Goal: Task Accomplishment & Management: Manage account settings

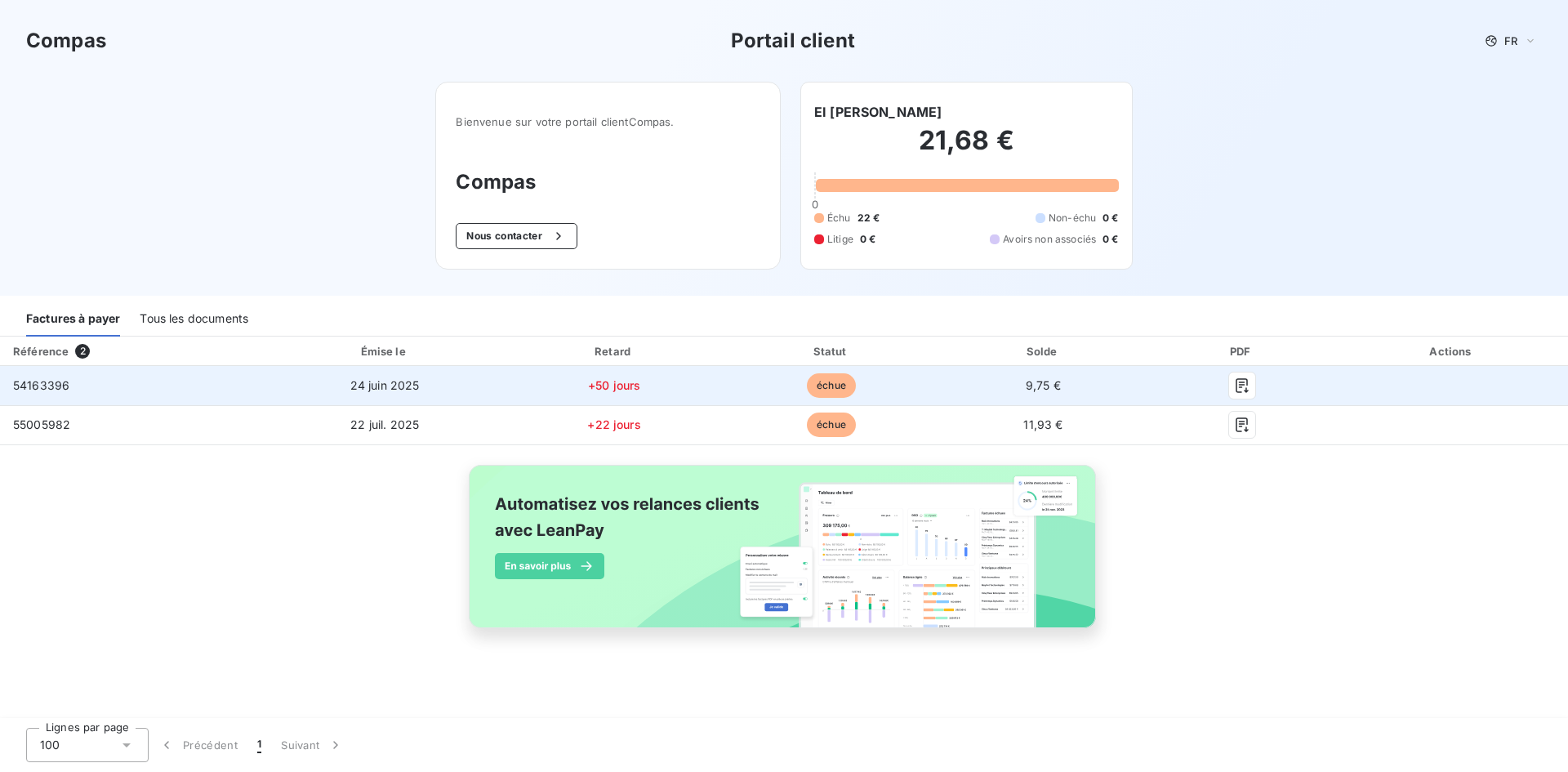
click at [1161, 382] on div at bounding box center [1242, 385] width 161 height 26
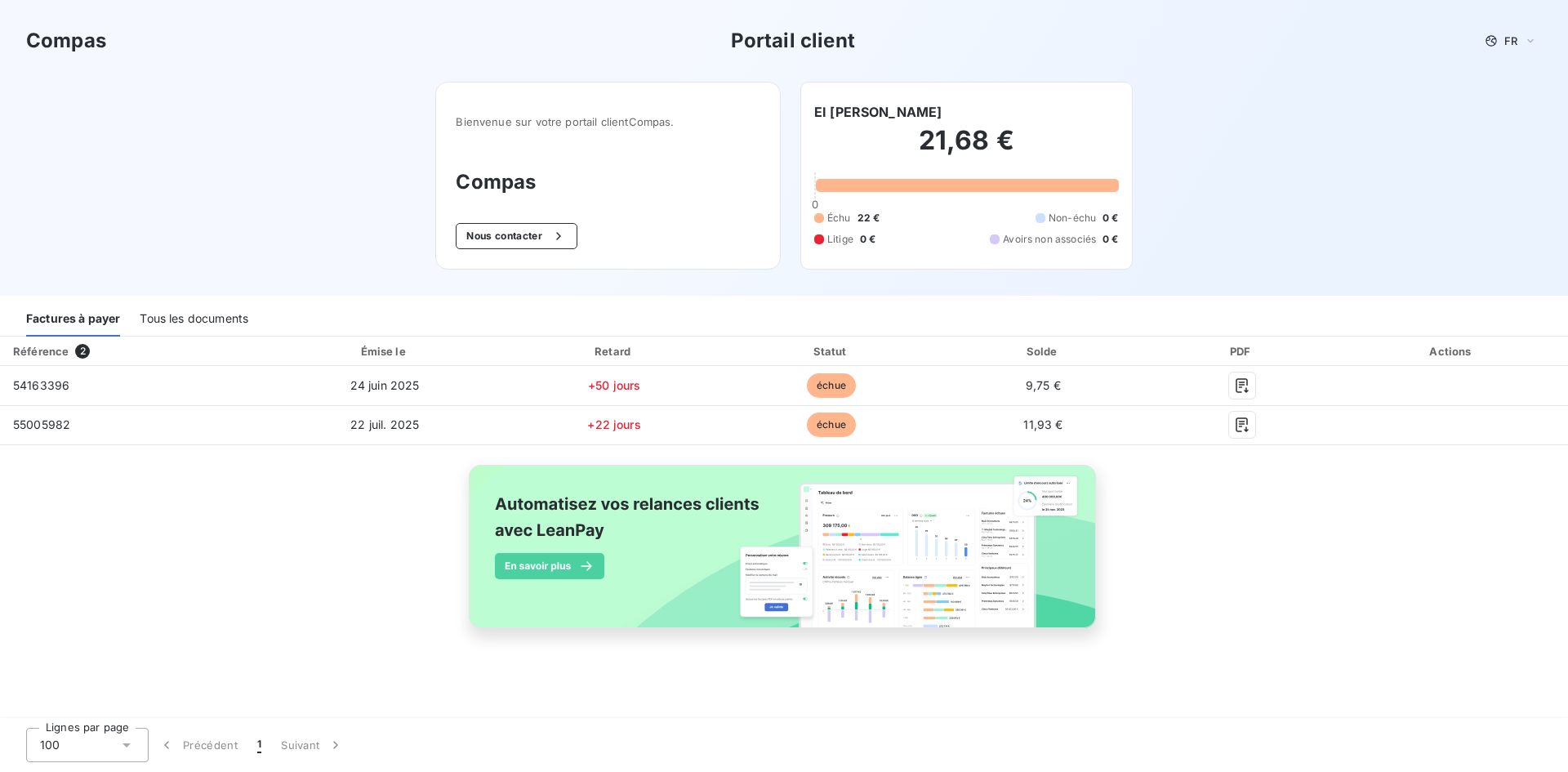
click at [1325, 595] on div "Référence 2 Émise le Retard Statut Solde PDF Actions 54163396 [DATE] +50 jours …" at bounding box center [784, 501] width 1568 height 329
drag, startPoint x: 1314, startPoint y: 581, endPoint x: 1226, endPoint y: 649, distance: 111.2
click at [1226, 649] on div "Référence 2 Émise le Retard Statut Solde PDF Actions 54163396 [DATE] +50 jours …" at bounding box center [784, 501] width 1568 height 329
click at [231, 324] on div "Tous les documents" at bounding box center [194, 320] width 109 height 35
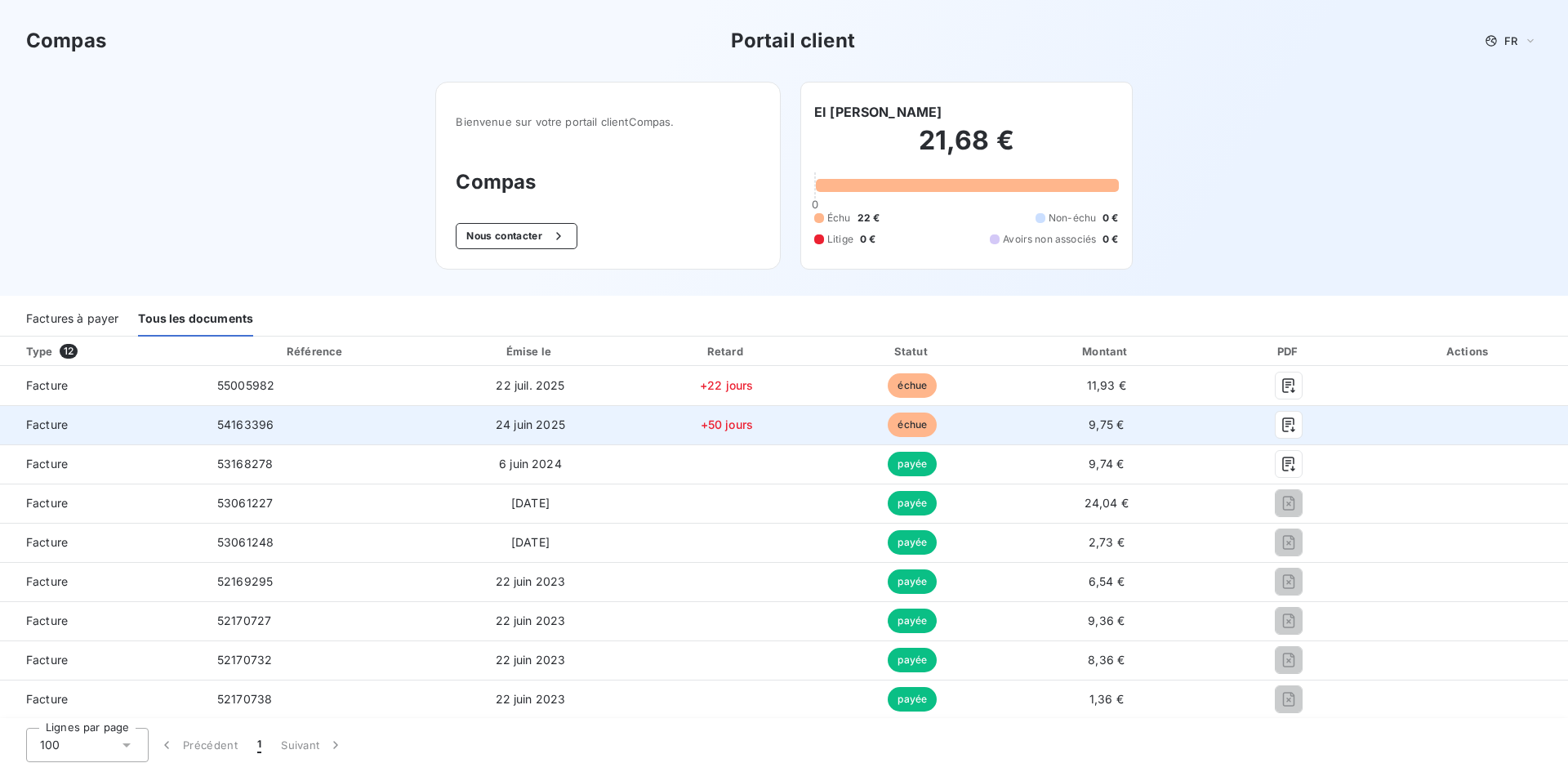
click at [901, 430] on span "échue" at bounding box center [912, 425] width 49 height 24
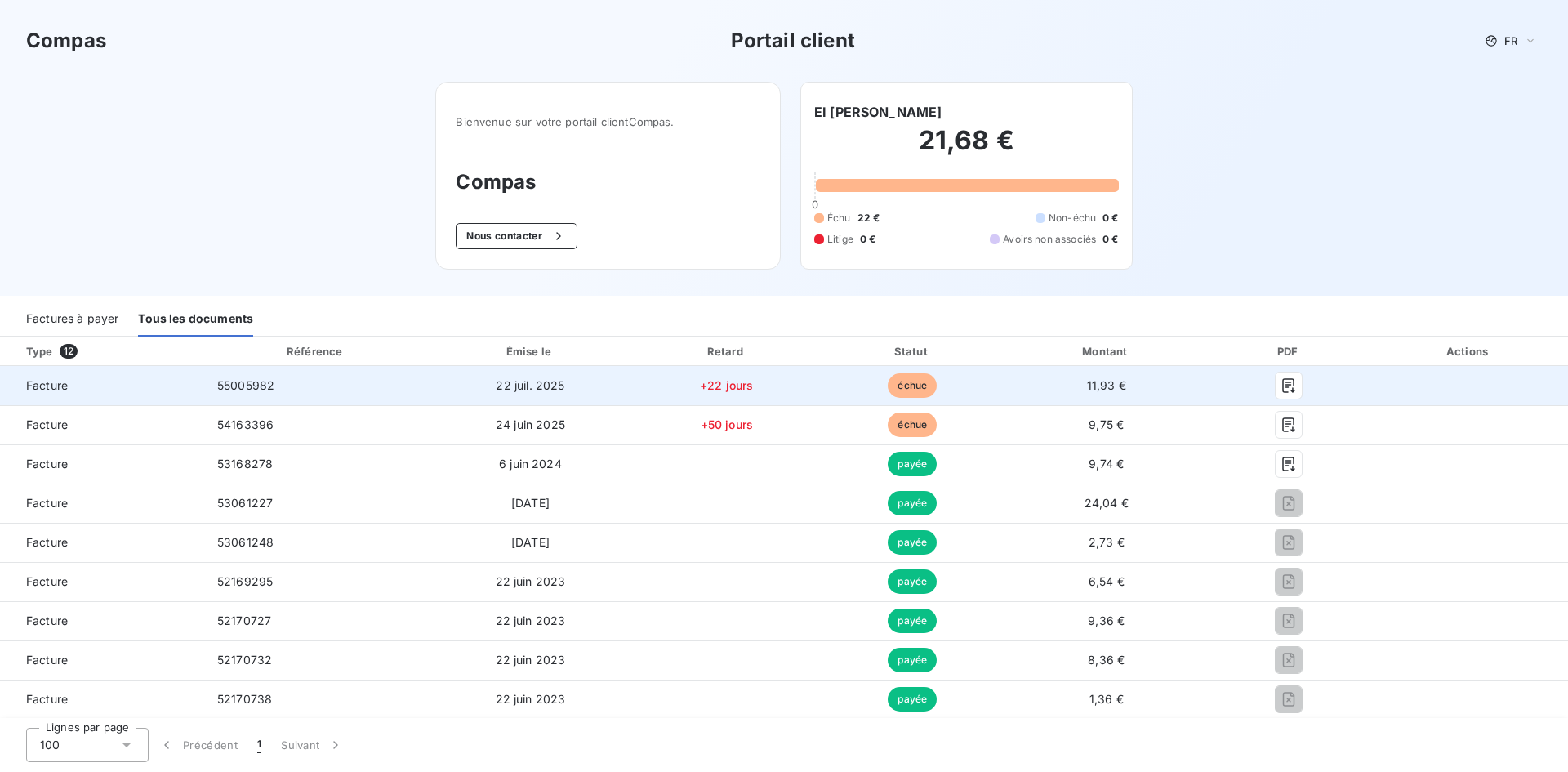
click at [907, 389] on span "échue" at bounding box center [912, 385] width 49 height 24
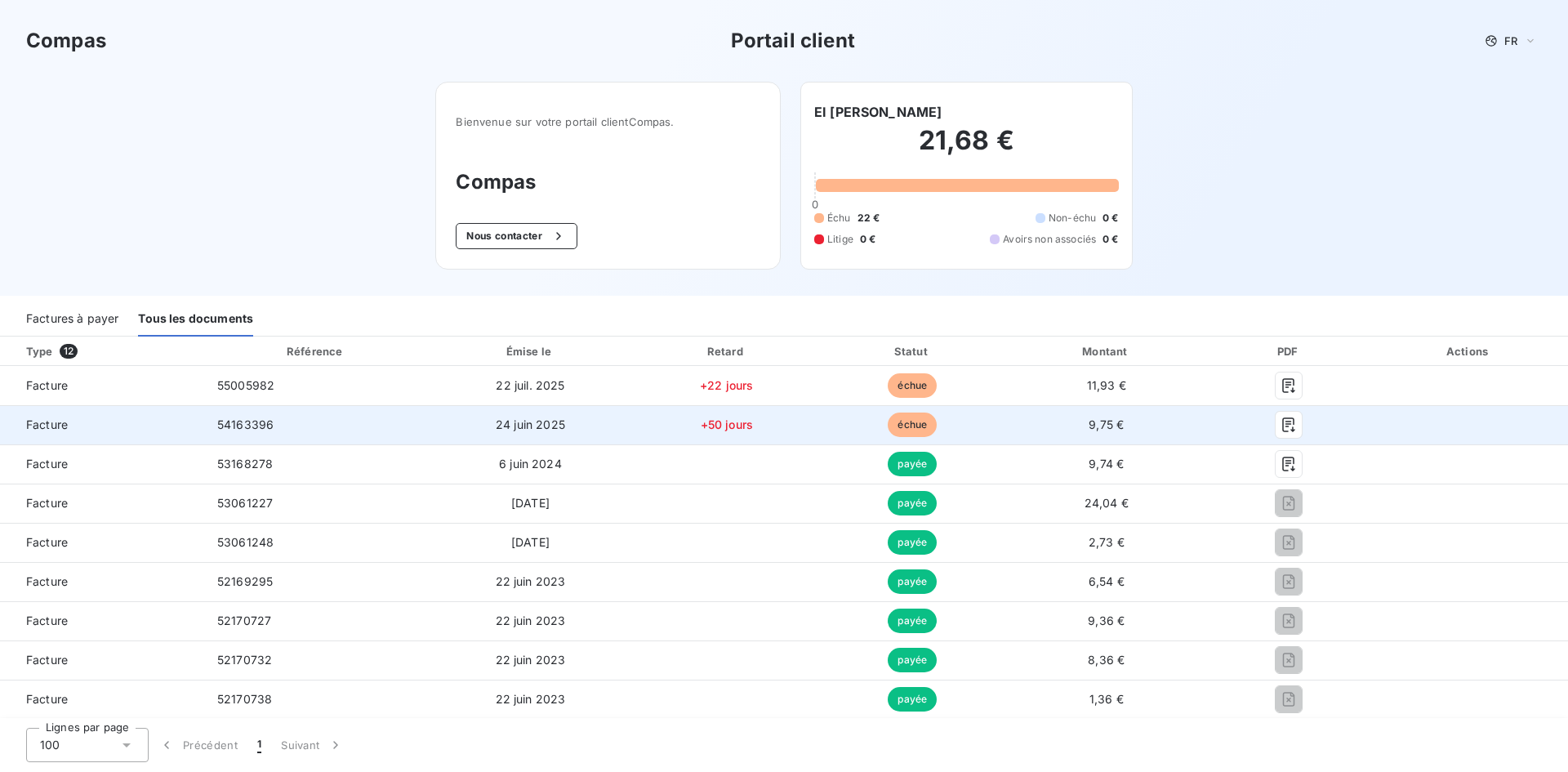
click at [904, 431] on span "échue" at bounding box center [912, 425] width 49 height 24
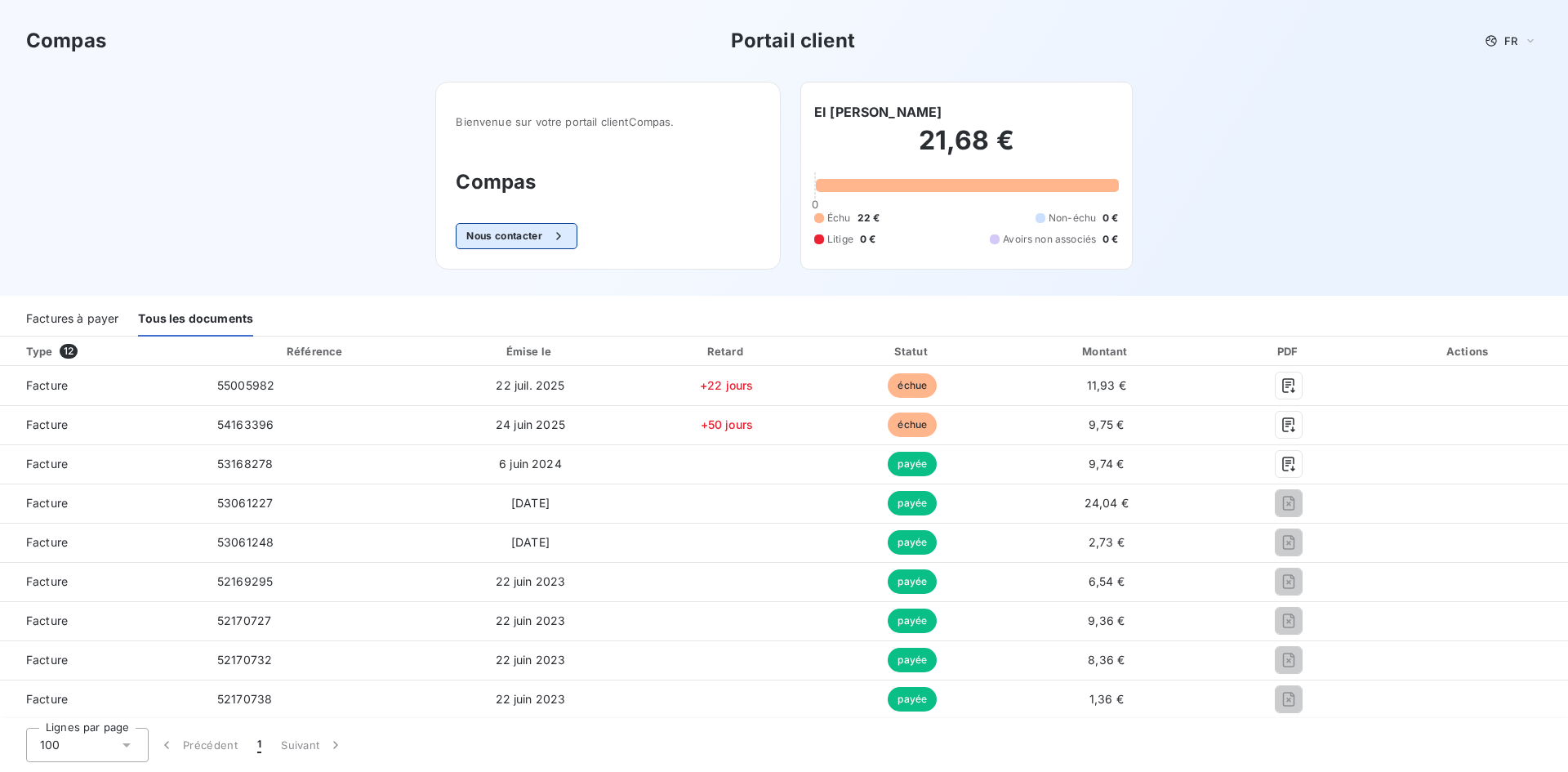
click at [503, 234] on button "Nous contacter" at bounding box center [516, 236] width 121 height 26
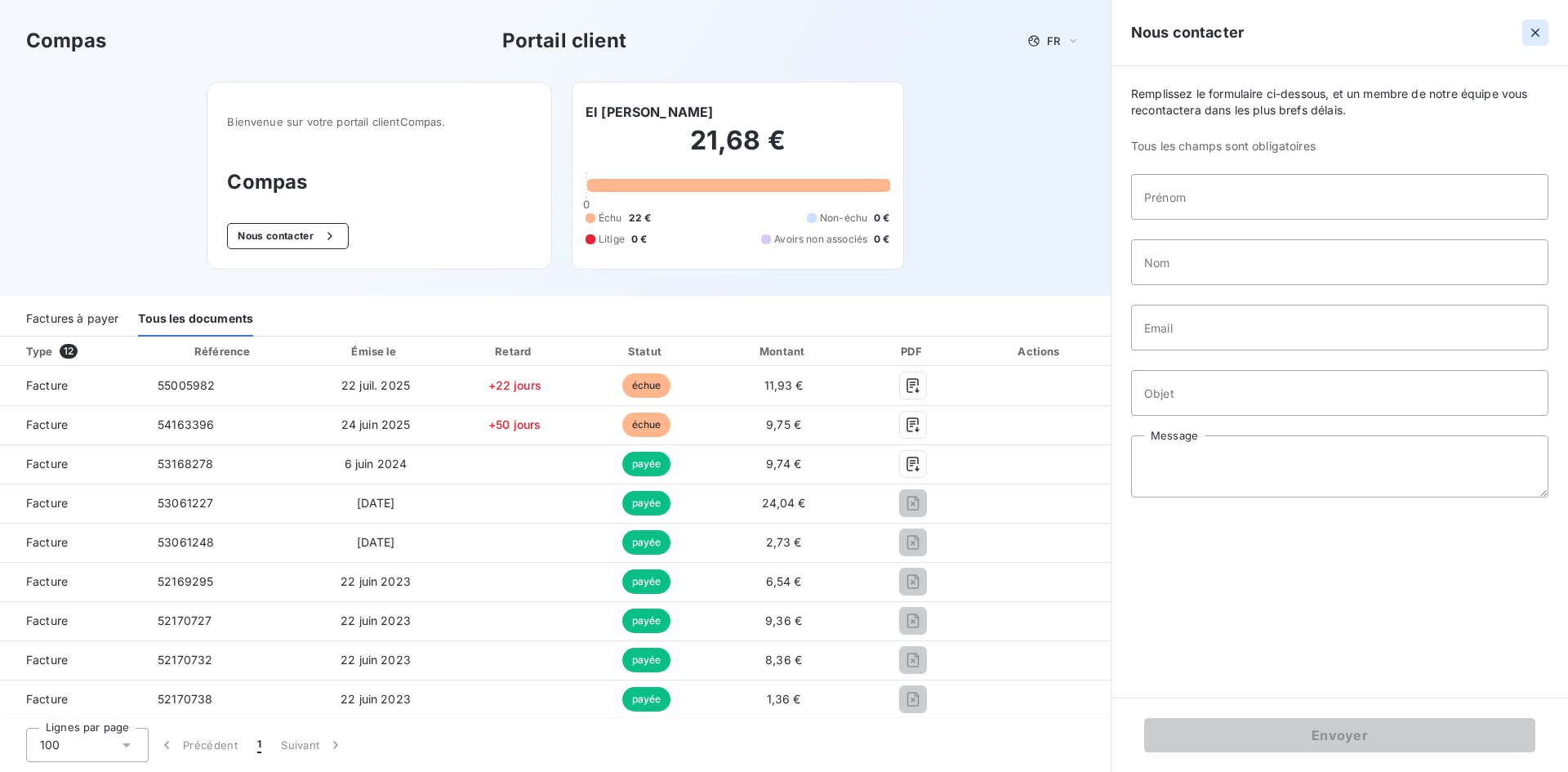
click at [1530, 23] on button "button" at bounding box center [1535, 33] width 26 height 26
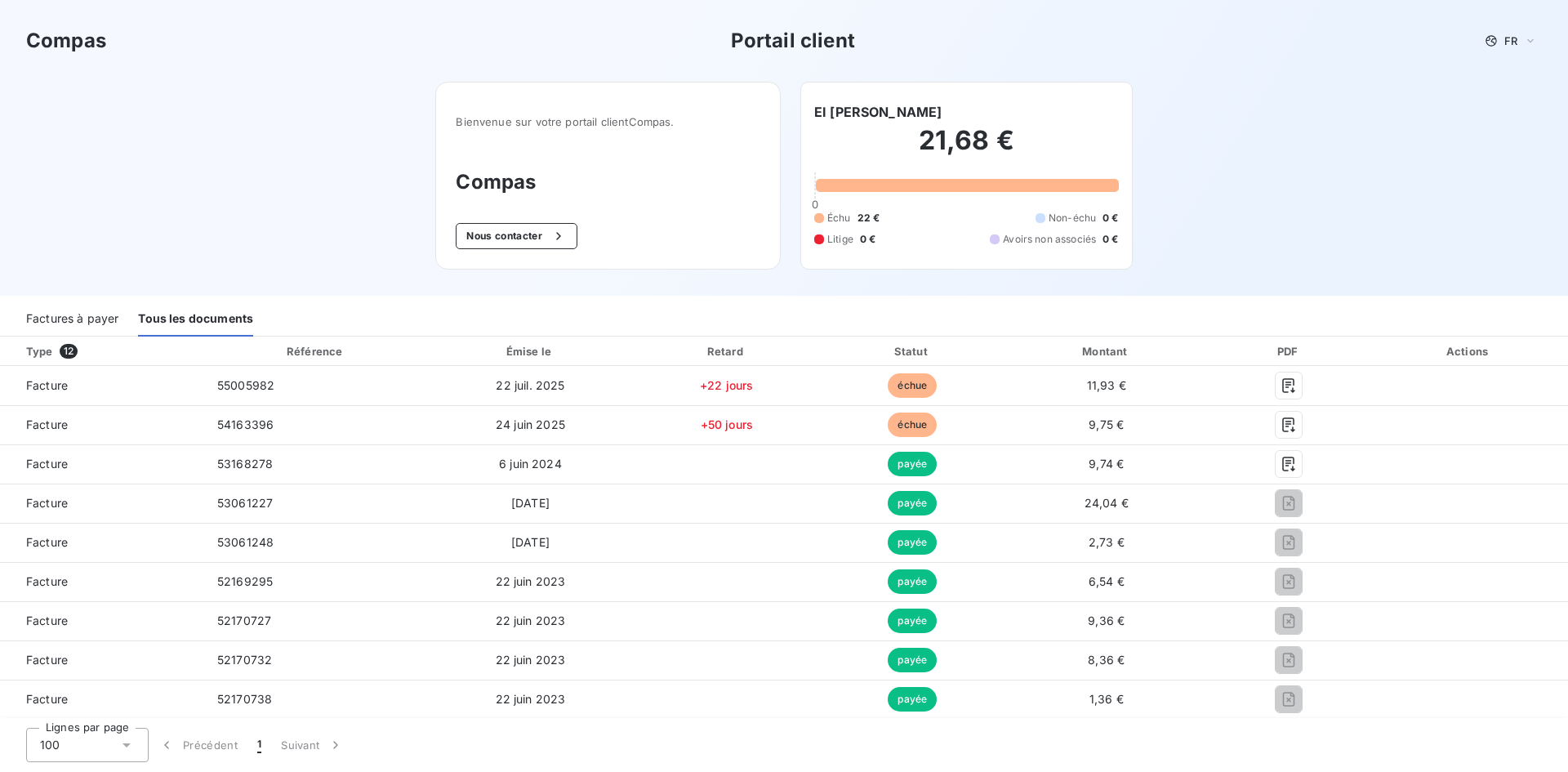
click at [92, 326] on div "Factures à payer" at bounding box center [72, 320] width 92 height 35
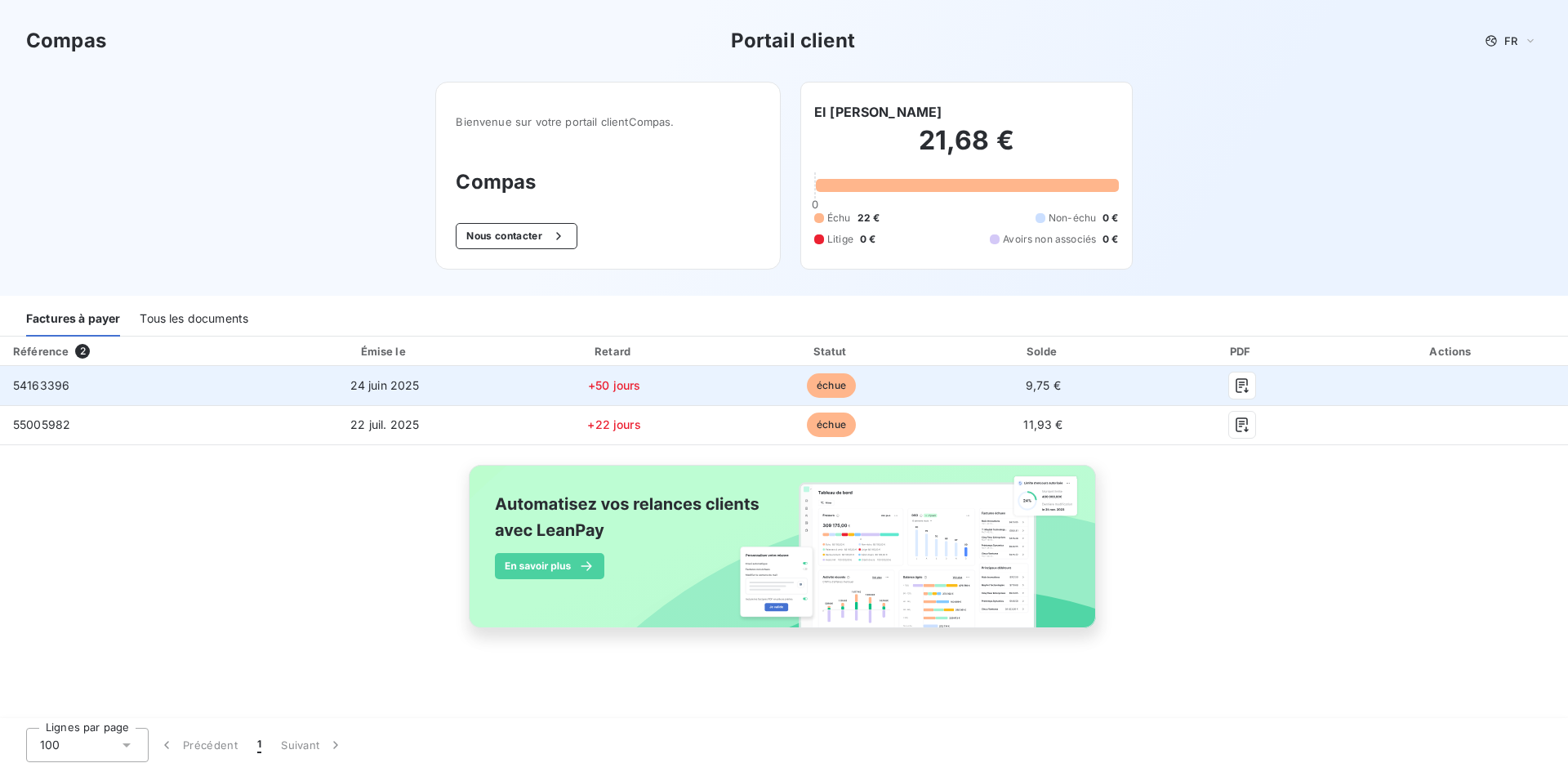
click at [127, 386] on td "54163396" at bounding box center [132, 385] width 265 height 39
click at [1341, 390] on td at bounding box center [1452, 385] width 232 height 39
click at [1248, 390] on icon "button" at bounding box center [1242, 385] width 12 height 15
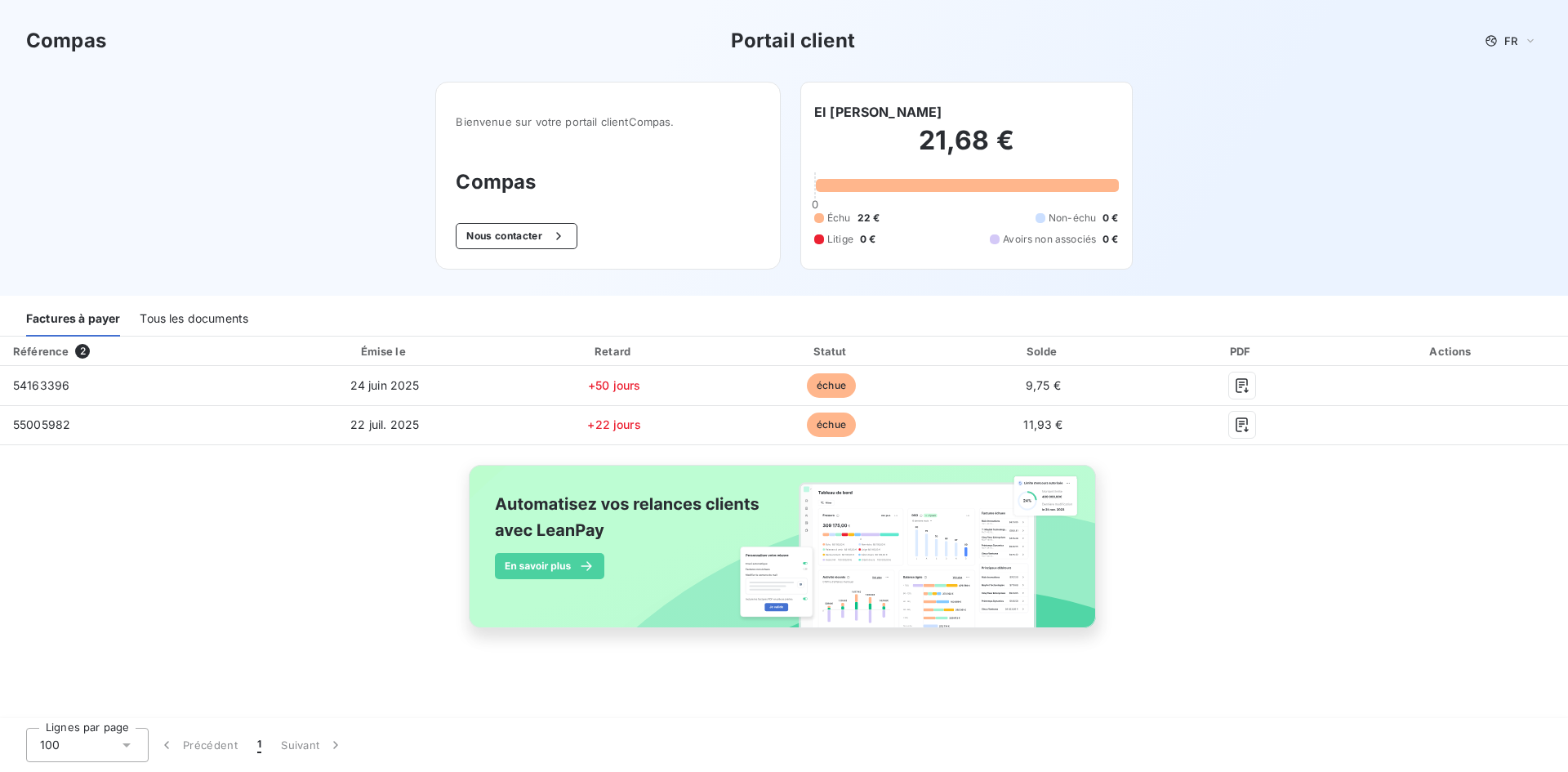
click at [264, 187] on div "Compas Portail client FR Bienvenue sur votre portail client Compas . Compas Nou…" at bounding box center [784, 148] width 1568 height 295
click at [66, 37] on h3 "Compas" at bounding box center [66, 41] width 80 height 29
